Goal: Navigation & Orientation: Find specific page/section

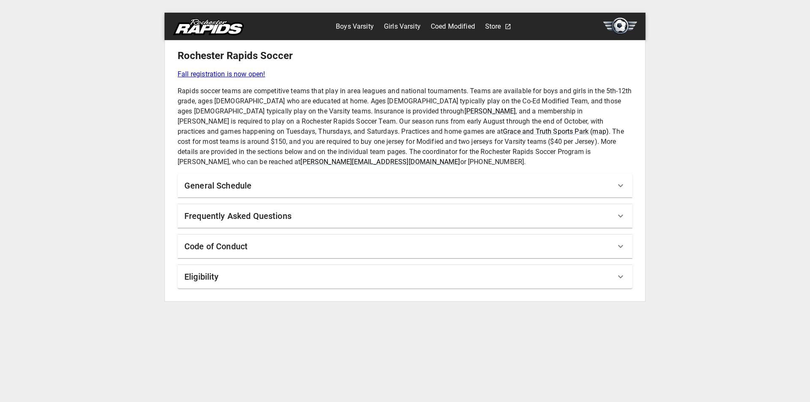
click at [211, 182] on h6 "General Schedule" at bounding box center [217, 185] width 67 height 13
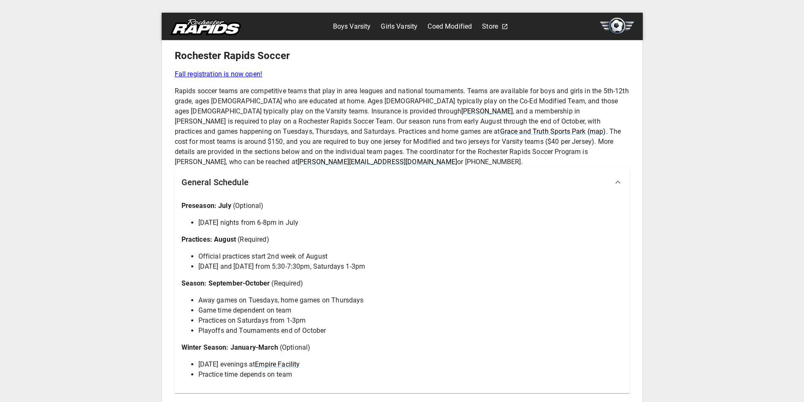
click at [218, 175] on h6 "General Schedule" at bounding box center [214, 181] width 67 height 13
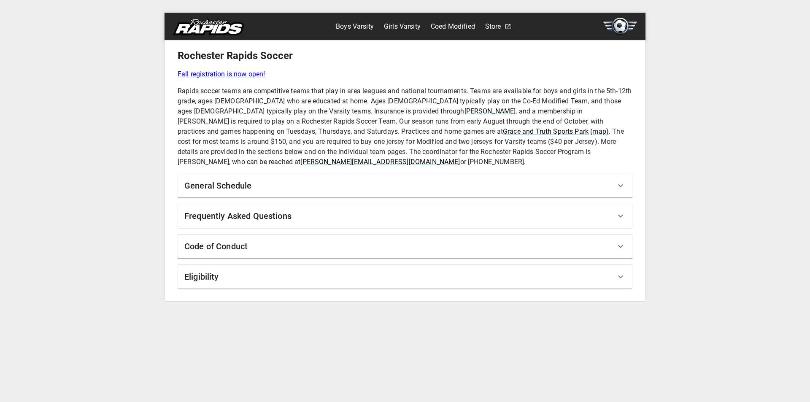
click at [357, 26] on link "Boys Varsity" at bounding box center [355, 26] width 38 height 13
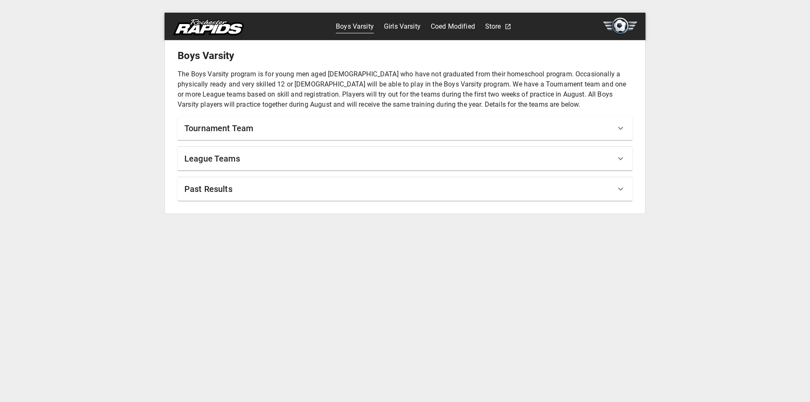
click at [223, 128] on h6 "Tournament Team" at bounding box center [218, 127] width 69 height 13
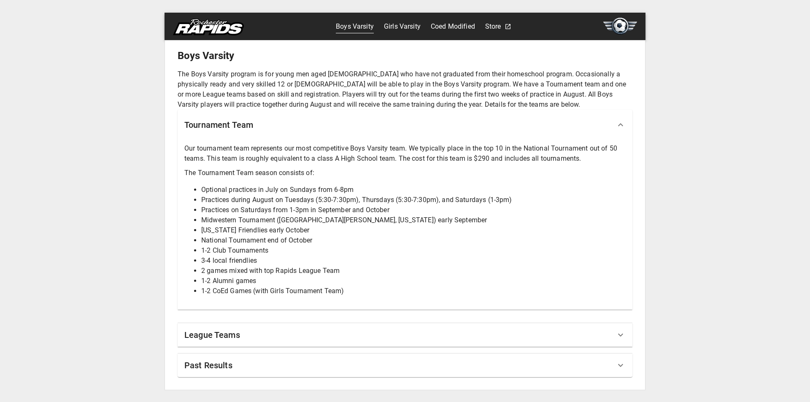
click at [239, 124] on h6 "Tournament Team" at bounding box center [218, 124] width 69 height 13
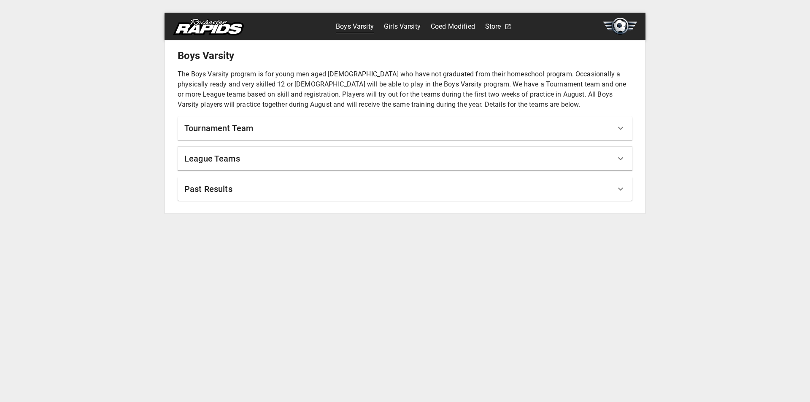
click at [211, 171] on div "Boys Varsity The Boys Varsity program is for young men aged [DEMOGRAPHIC_DATA] …" at bounding box center [405, 125] width 455 height 152
click at [209, 158] on h6 "League Teams" at bounding box center [212, 158] width 56 height 13
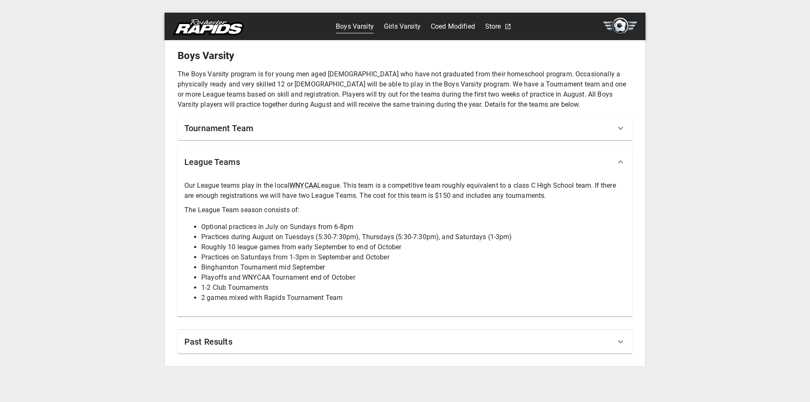
click at [230, 338] on h6 "Past Results" at bounding box center [208, 341] width 48 height 13
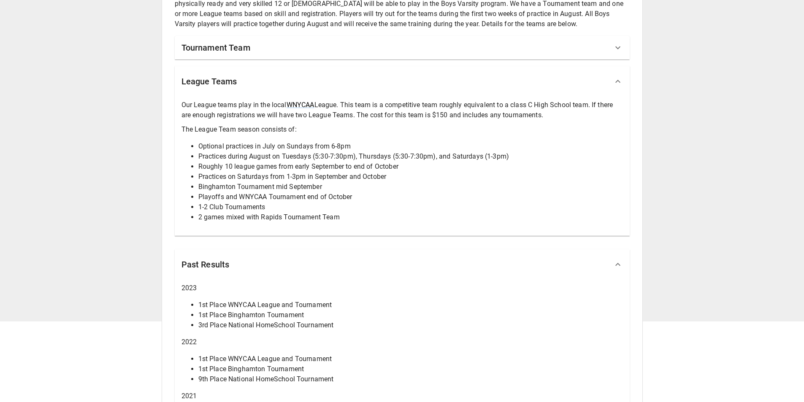
scroll to position [127, 0]
